Goal: Information Seeking & Learning: Learn about a topic

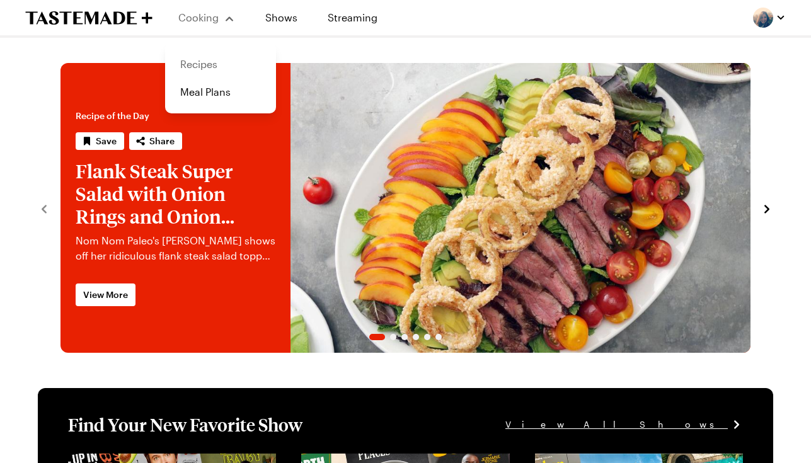
click at [207, 66] on link "Recipes" at bounding box center [221, 64] width 96 height 28
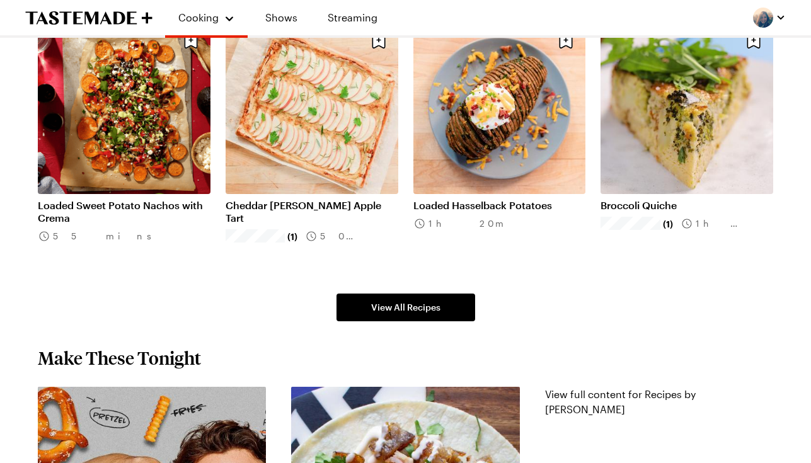
scroll to position [745, 0]
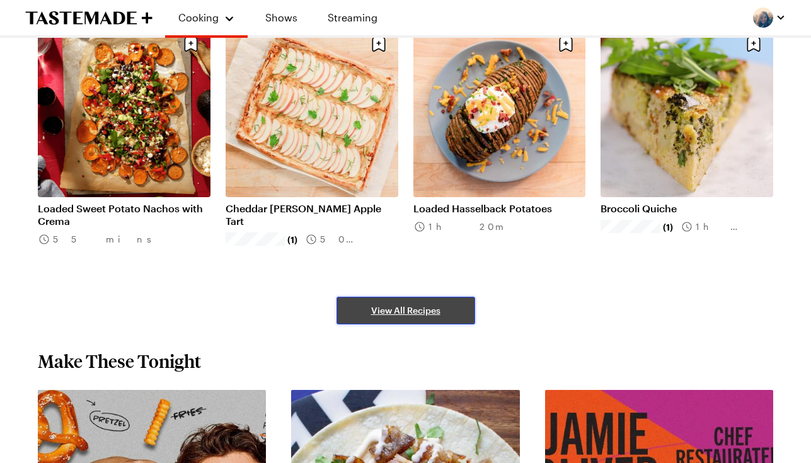
click at [399, 311] on span "View All Recipes" at bounding box center [405, 310] width 69 height 13
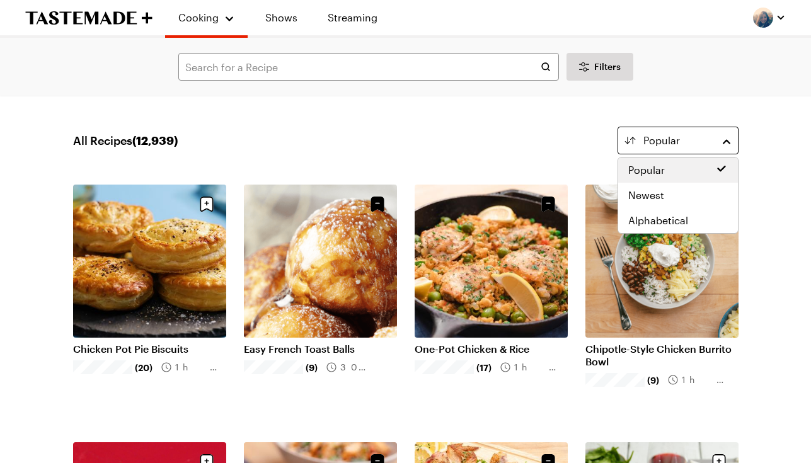
click at [687, 129] on button "Popular" at bounding box center [678, 141] width 121 height 28
click at [662, 194] on span "Newest" at bounding box center [646, 195] width 36 height 15
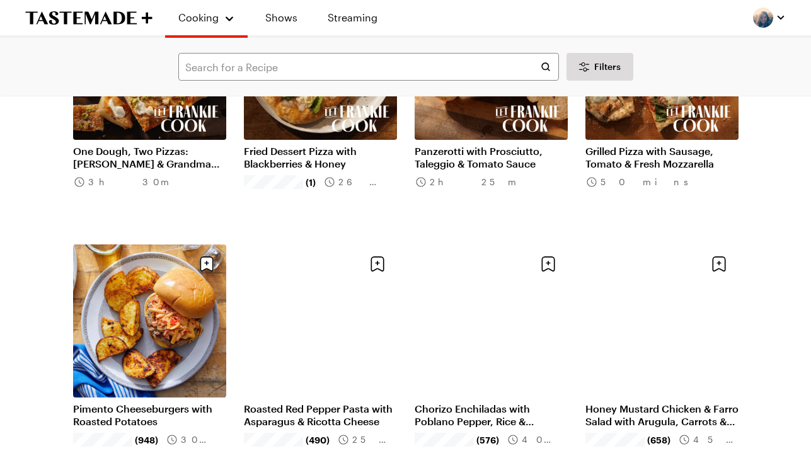
scroll to position [972, 0]
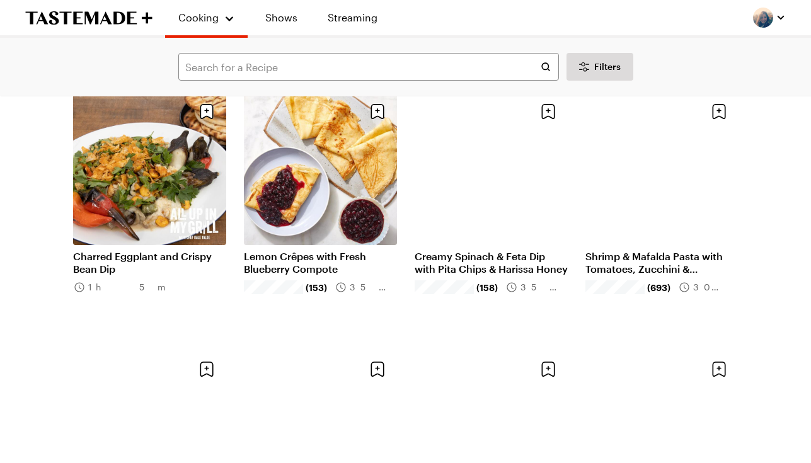
scroll to position [2671, 0]
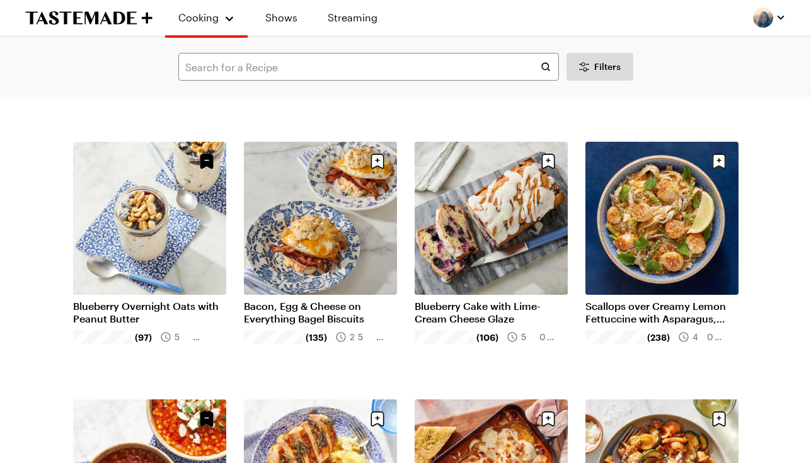
scroll to position [3390, 0]
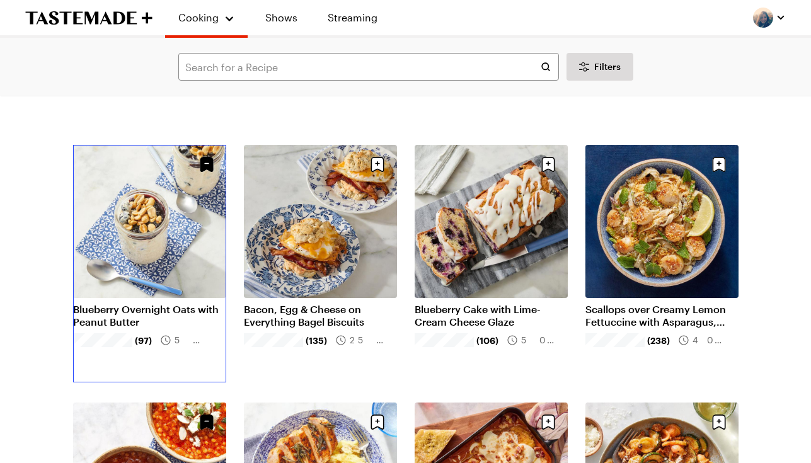
click at [146, 303] on link "Blueberry Overnight Oats with Peanut Butter" at bounding box center [149, 315] width 153 height 25
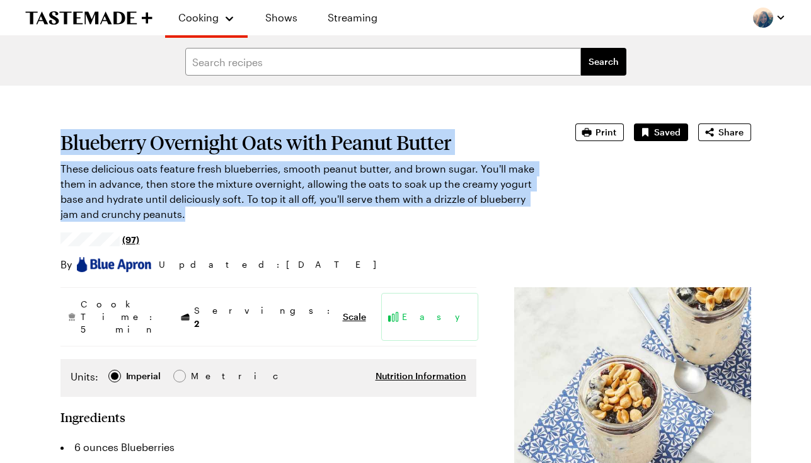
drag, startPoint x: 158, startPoint y: 211, endPoint x: 60, endPoint y: 146, distance: 117.1
click at [60, 146] on section "Blueberry Overnight Oats with Peanut Butter These delicious oats feature fresh …" at bounding box center [300, 198] width 480 height 149
copy section "Blueberry Overnight Oats with Peanut Butter These delicious oats feature fresh …"
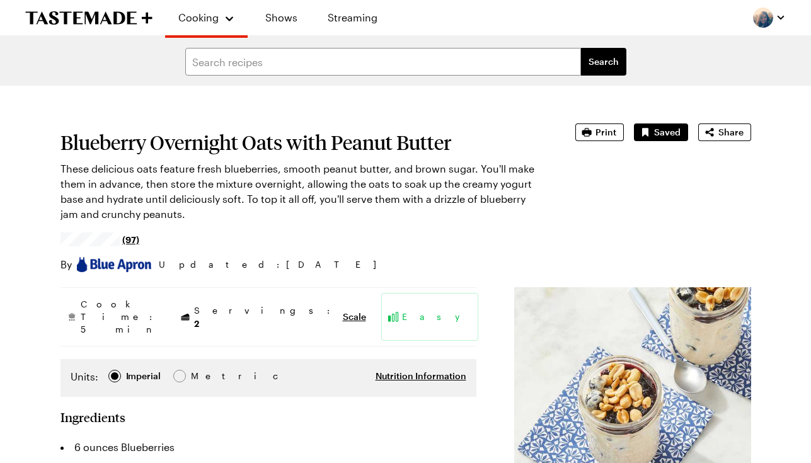
type textarea "x"
click at [126, 21] on icon "To Tastemade Home Page" at bounding box center [88, 18] width 127 height 14
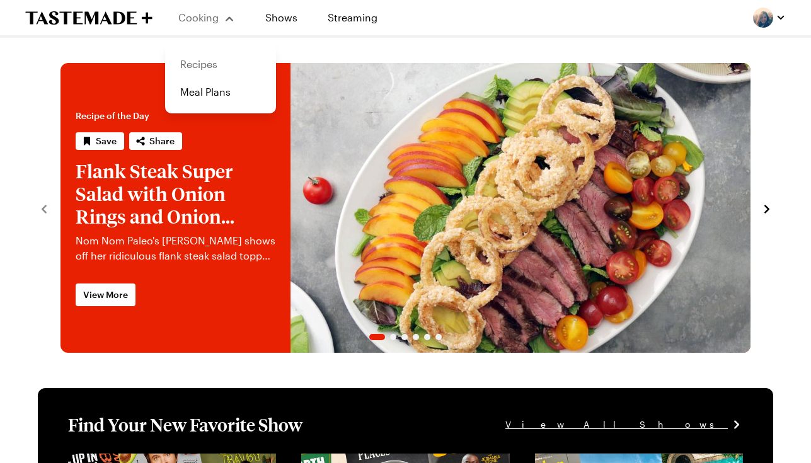
click at [202, 66] on link "Recipes" at bounding box center [221, 64] width 96 height 28
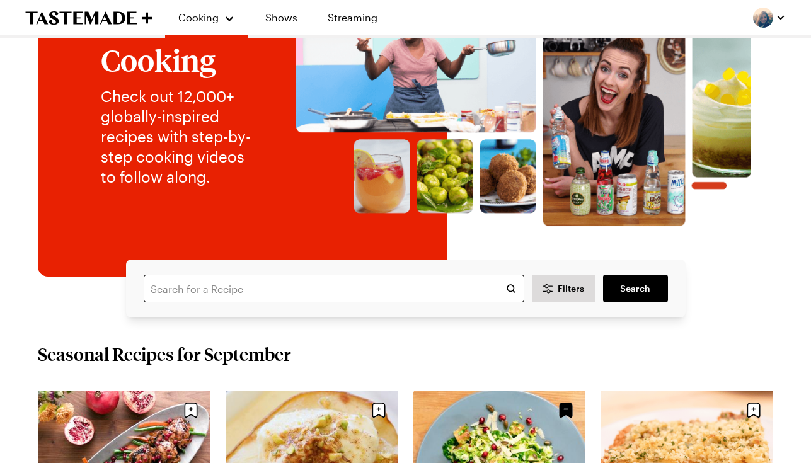
scroll to position [253, 0]
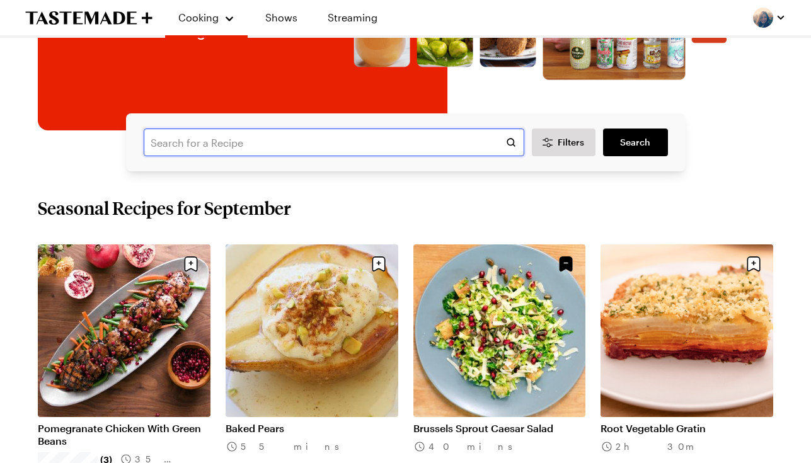
click at [232, 144] on input "text" at bounding box center [334, 143] width 381 height 28
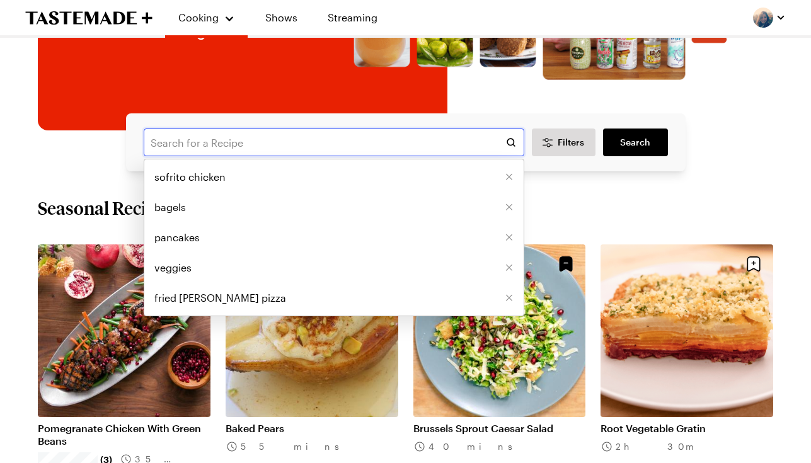
click at [195, 141] on input "text" at bounding box center [334, 143] width 381 height 28
type input "green beans"
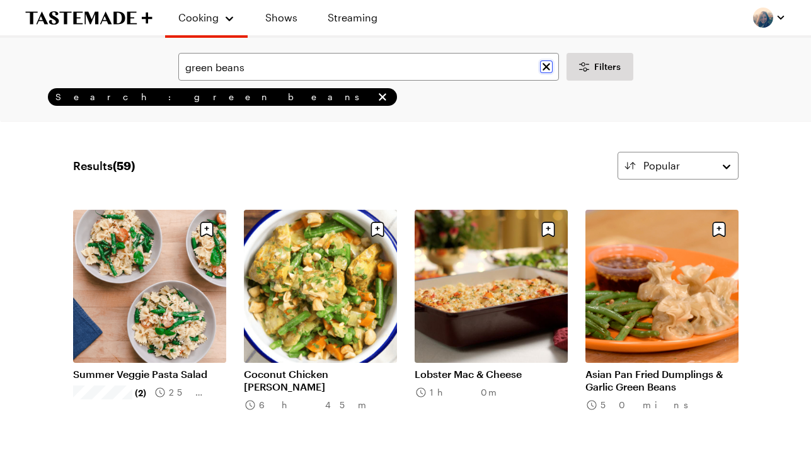
click at [544, 66] on icon "Clear search" at bounding box center [547, 67] width 8 height 8
